Goal: Task Accomplishment & Management: Manage account settings

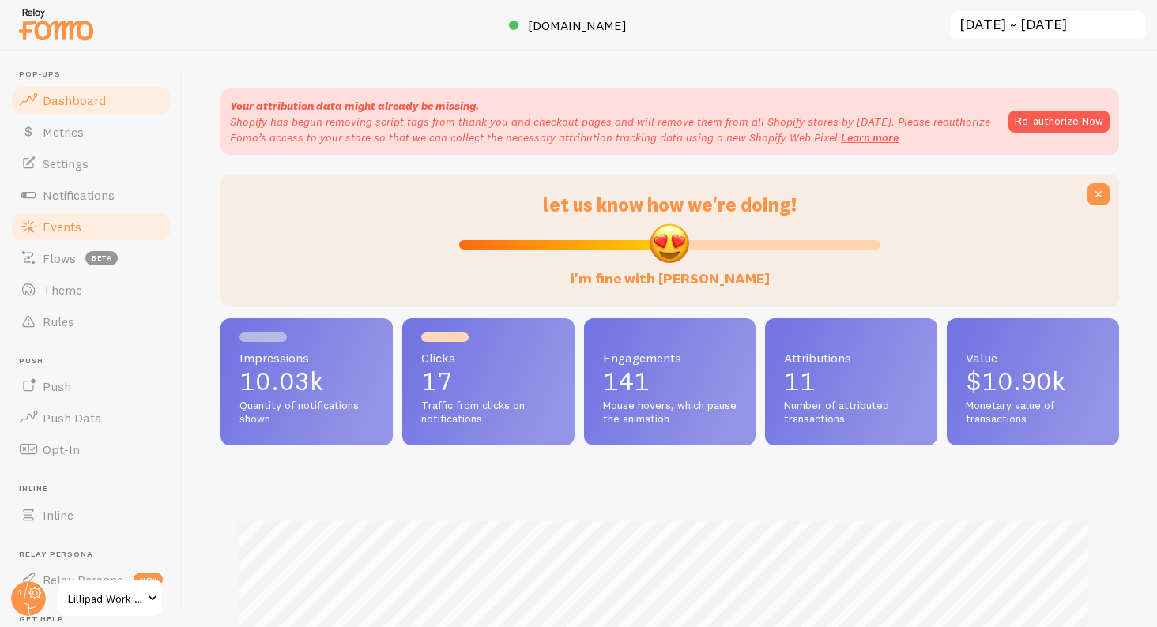
click at [72, 228] on span "Events" at bounding box center [62, 227] width 39 height 16
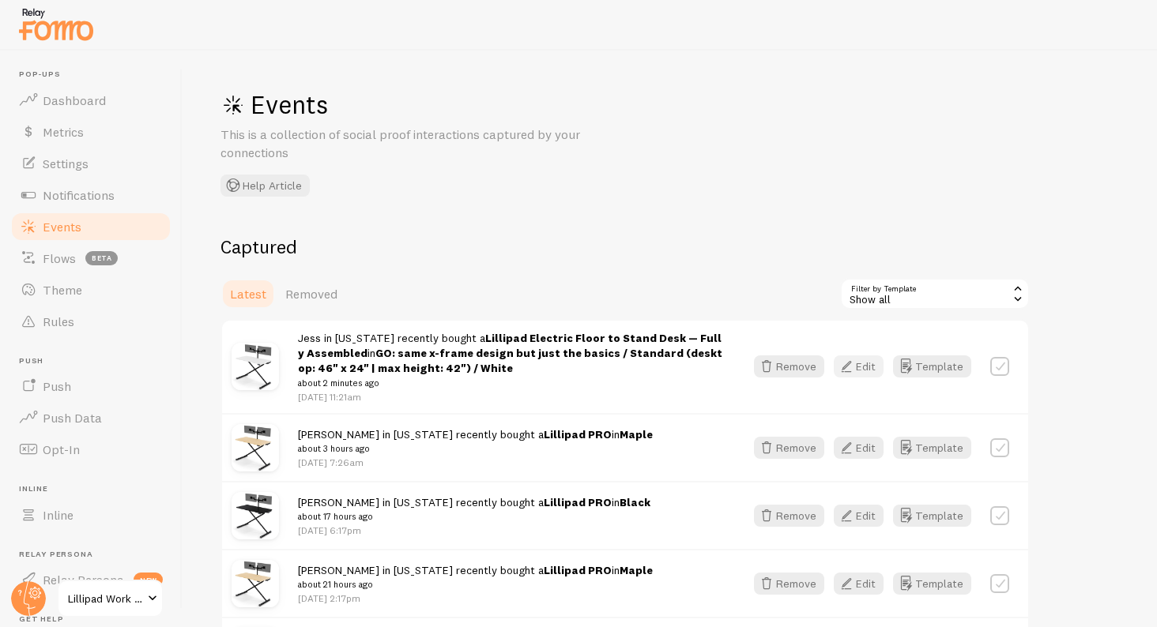
click at [855, 367] on icon "button" at bounding box center [846, 366] width 19 height 19
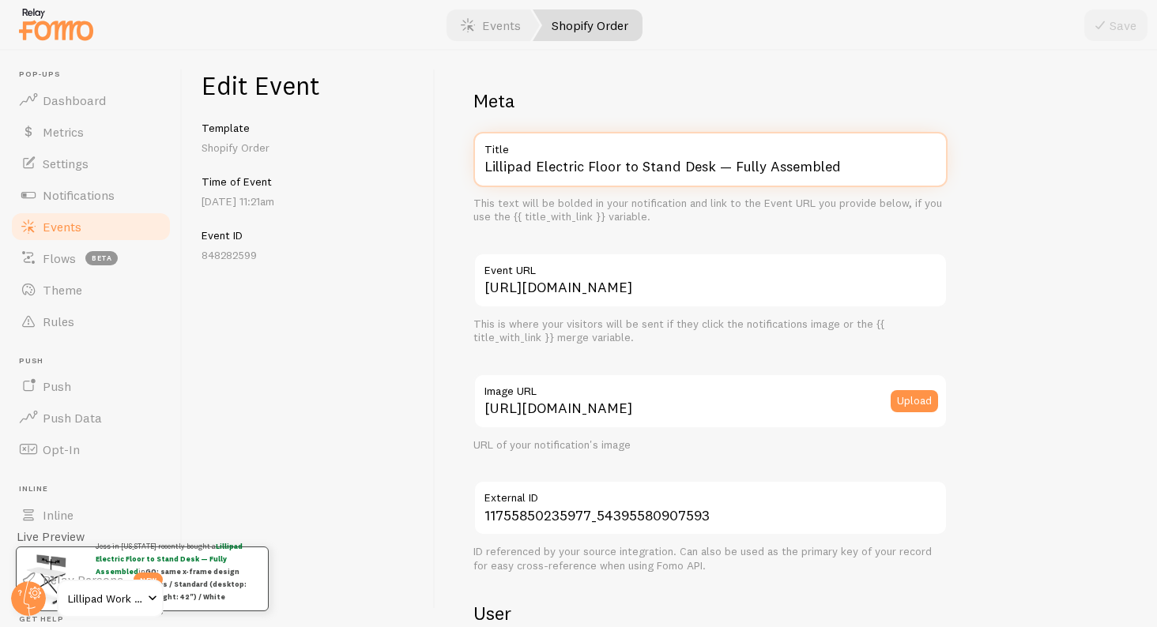
drag, startPoint x: 534, startPoint y: 162, endPoint x: 797, endPoint y: 198, distance: 265.6
click at [797, 198] on div "Lillipad Electric Floor to Stand Desk — Fully Assembled Title This text will be…" at bounding box center [710, 178] width 474 height 92
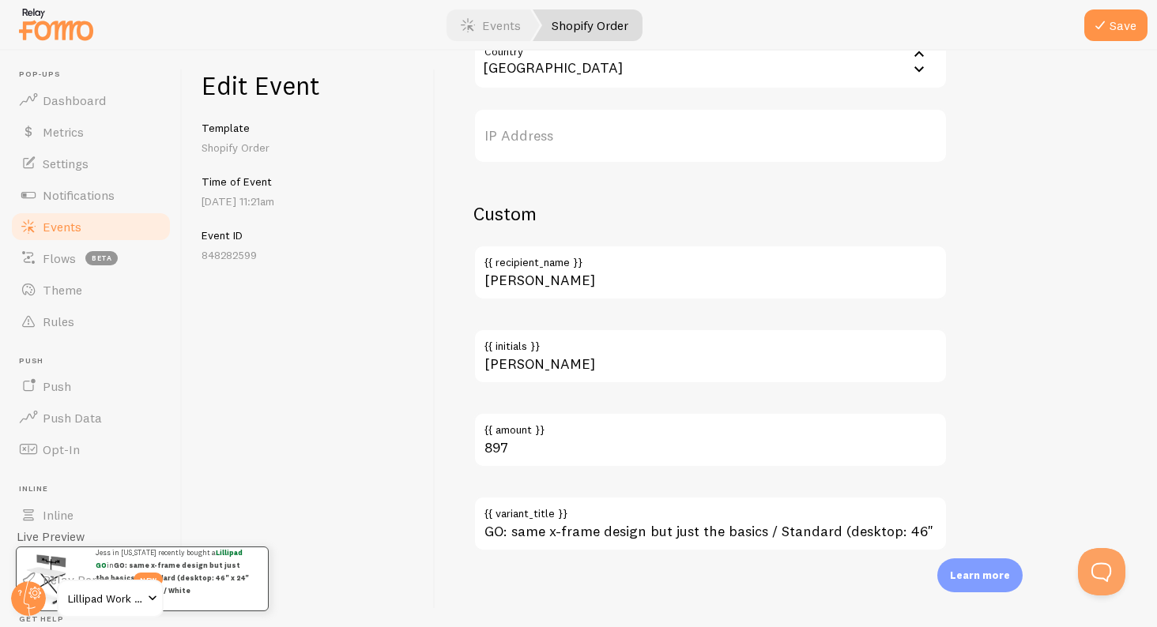
type input "Lillipad GO"
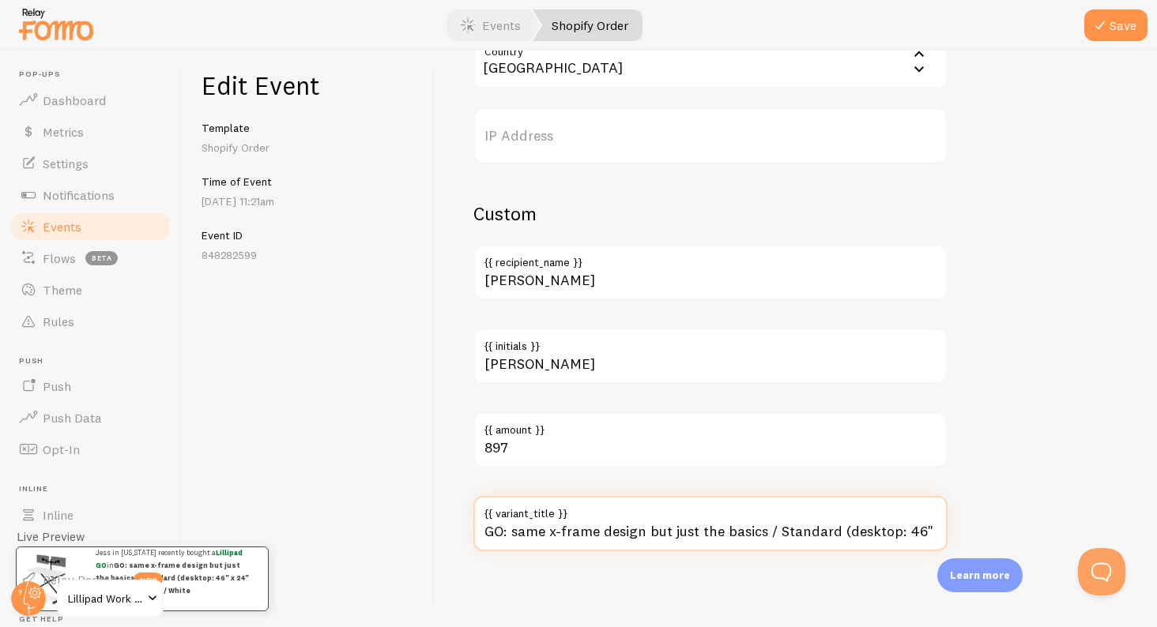
click at [657, 525] on input "GO: same x-frame design but just the basics / Standard (desktop: 46" x 24" | ma…" at bounding box center [710, 523] width 474 height 55
click at [657, 527] on input "GO: same x-frame design but just the basics / Standard (desktop: 46" x 24" | ma…" at bounding box center [710, 523] width 474 height 55
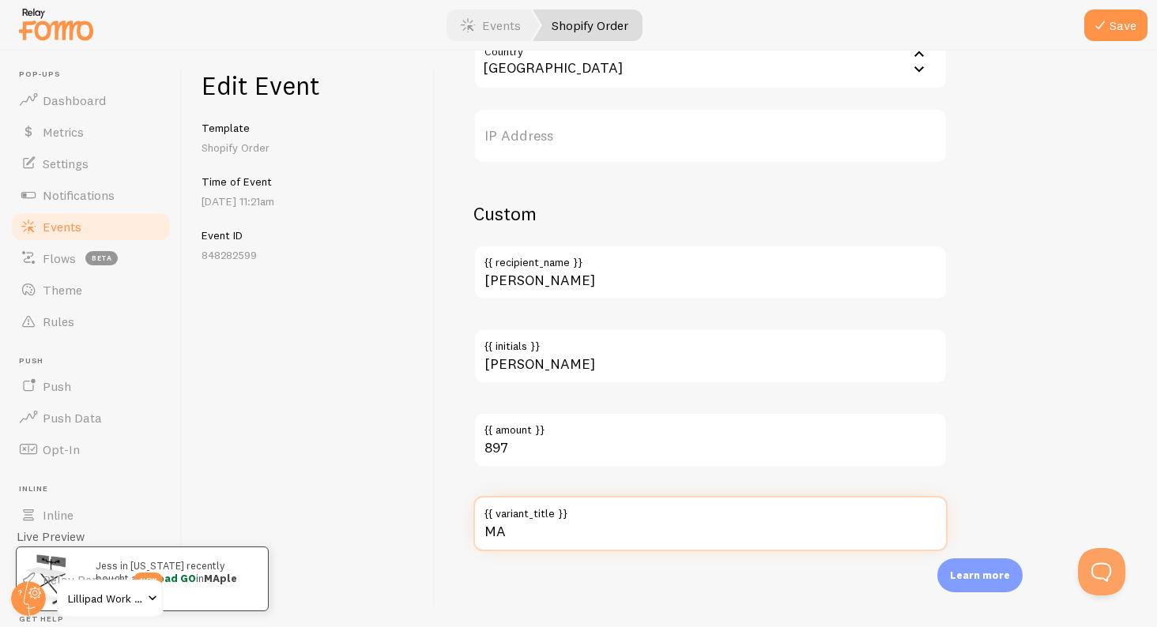
type input "M"
type input "White"
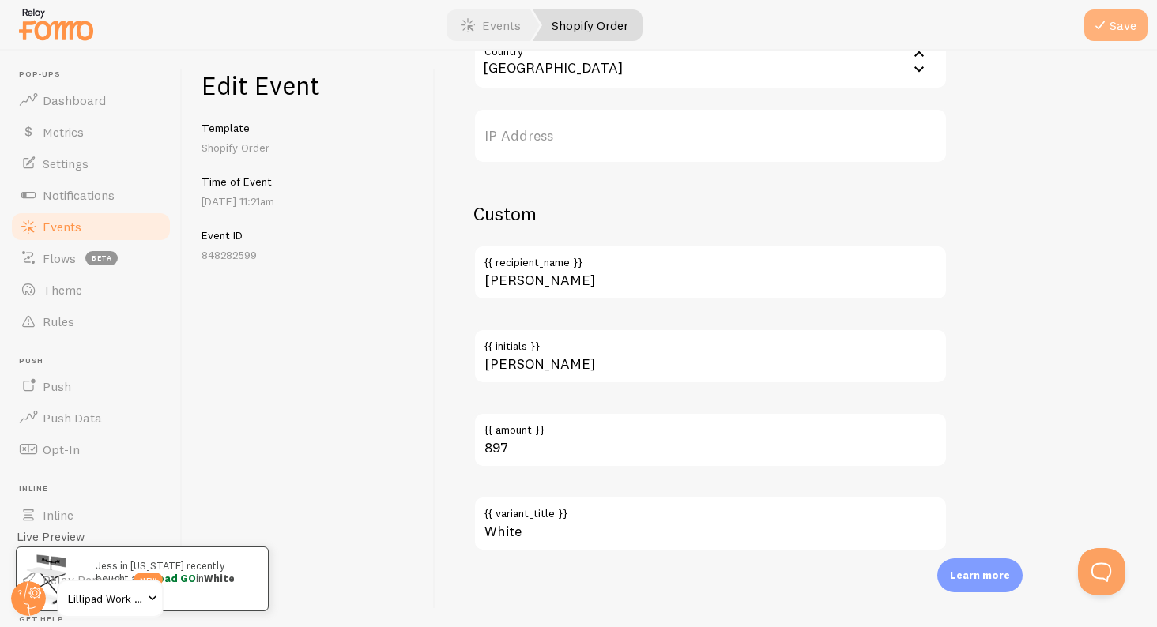
click at [1108, 30] on icon "submit" at bounding box center [1099, 25] width 19 height 19
